Goal: Information Seeking & Learning: Learn about a topic

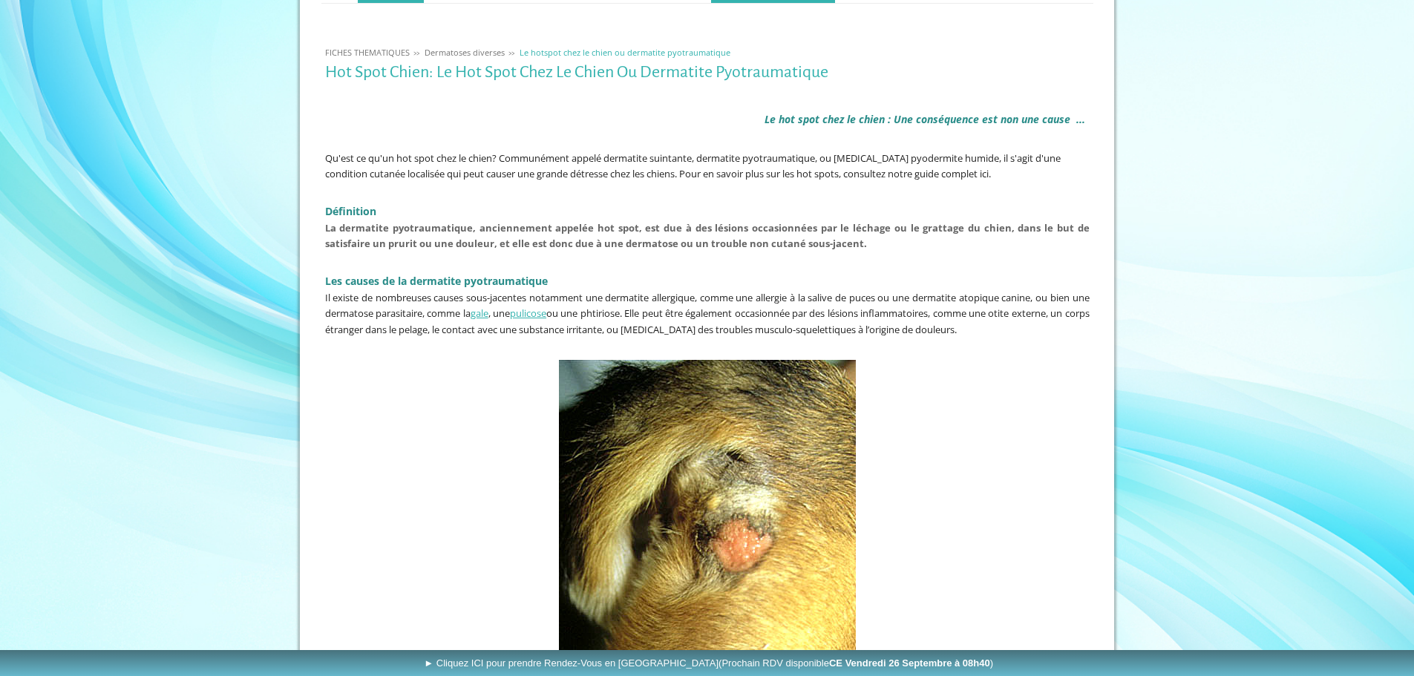
scroll to position [297, 0]
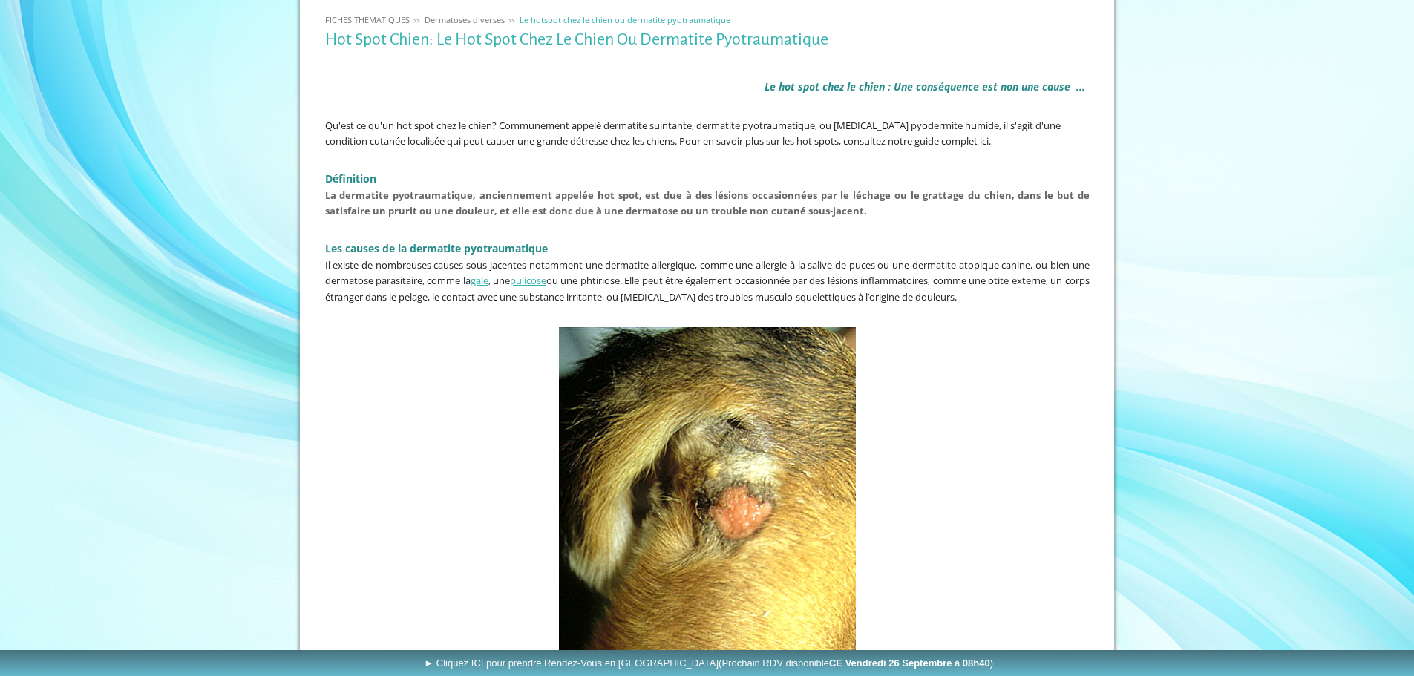
click at [960, 142] on span "Qu'est ce qu'un hot spot chez le chien? Communément appelé dermatite suintante,…" at bounding box center [693, 134] width 736 height 30
click at [952, 143] on span "Qu'est ce qu'un hot spot chez le chien? Communément appelé dermatite suintante,…" at bounding box center [693, 134] width 736 height 30
click at [963, 137] on p "Qu'est ce qu'un hot spot chez le chien? Communément appelé dermatite suintante,…" at bounding box center [707, 133] width 764 height 32
click at [957, 140] on span "Qu'est ce qu'un hot spot chez le chien? Communément appelé dermatite suintante,…" at bounding box center [693, 134] width 736 height 30
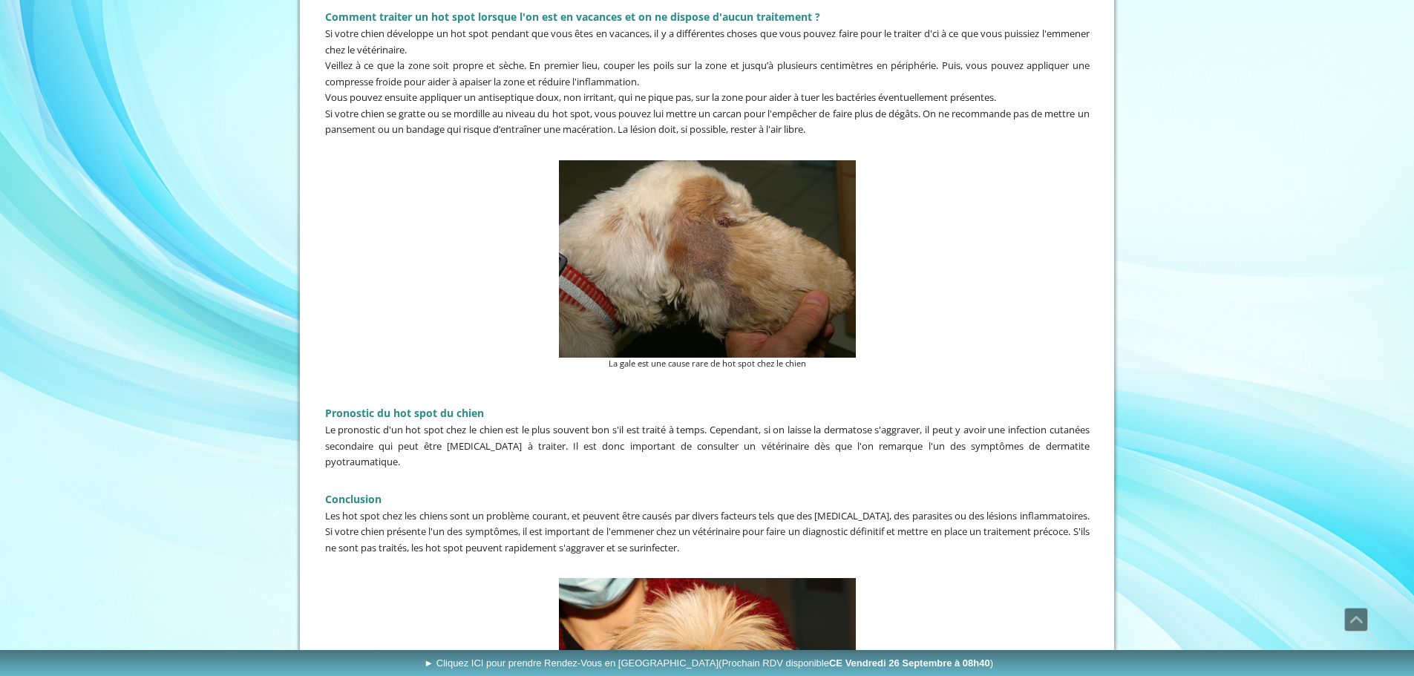
scroll to position [2598, 0]
